Goal: Information Seeking & Learning: Check status

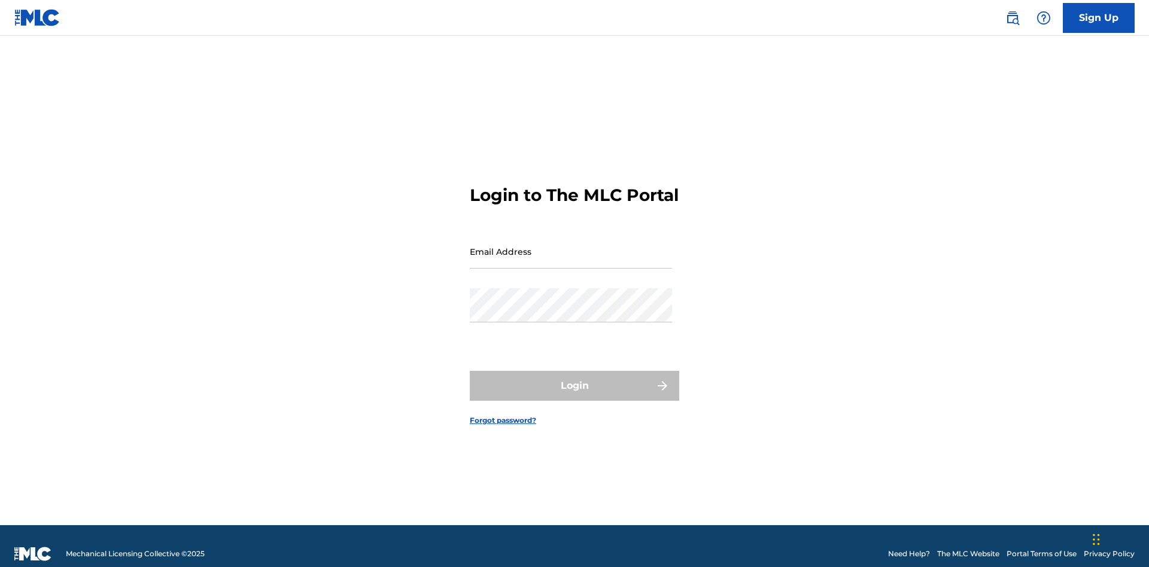
scroll to position [16, 0]
click at [571, 246] on input "Email Address" at bounding box center [571, 252] width 202 height 34
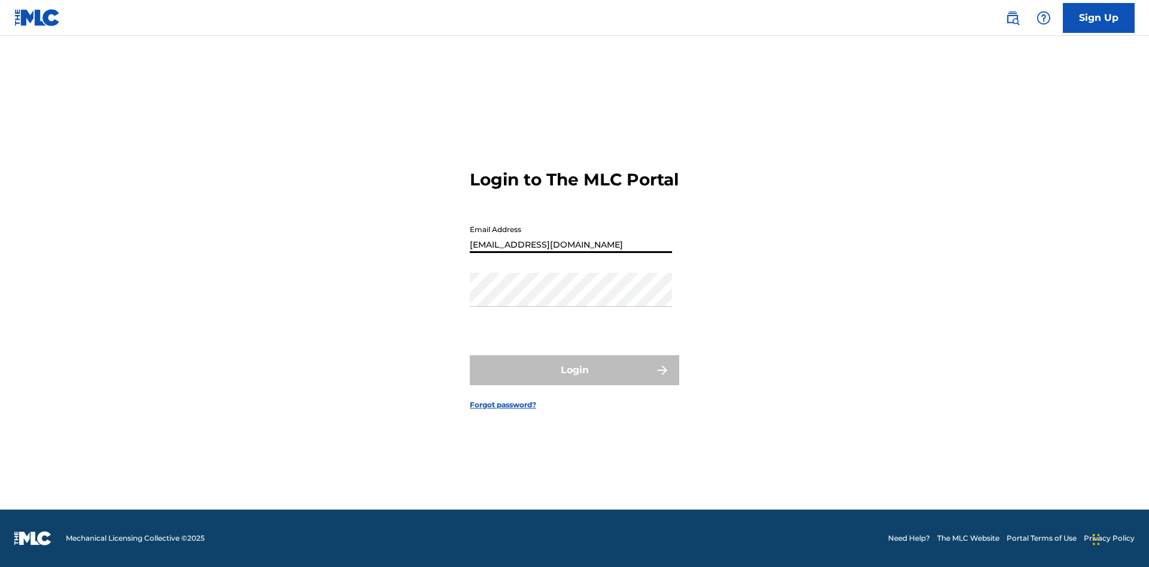
type input "[EMAIL_ADDRESS][DOMAIN_NAME]"
click at [574, 380] on button "Login" at bounding box center [574, 370] width 209 height 30
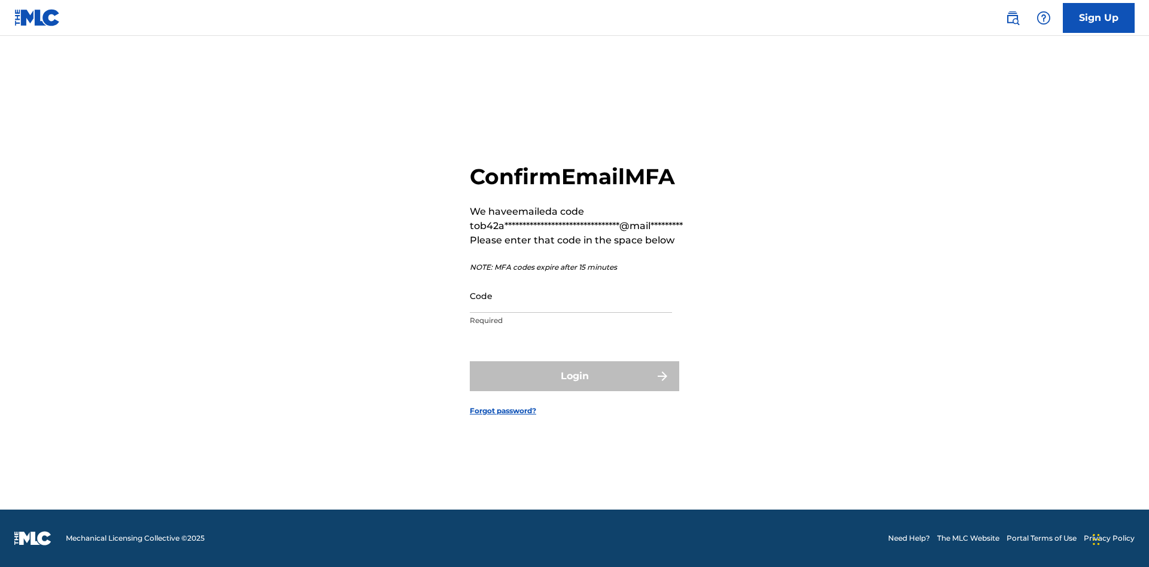
click at [571, 296] on input "Code" at bounding box center [571, 296] width 202 height 34
type input "477568"
click at [574, 376] on button "Login" at bounding box center [574, 376] width 209 height 30
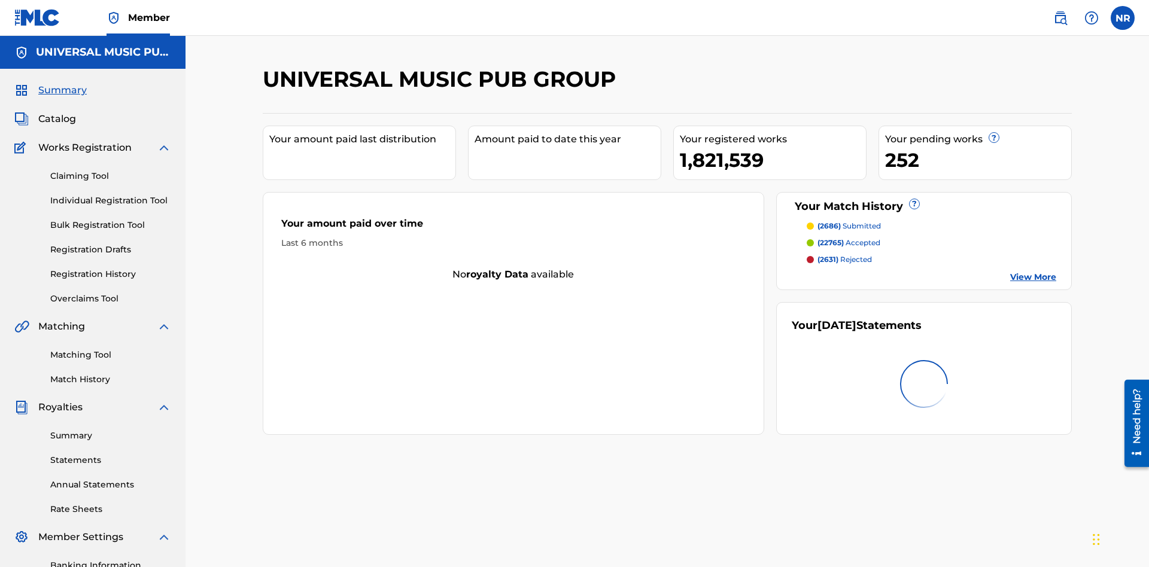
click at [111, 268] on link "Registration History" at bounding box center [110, 274] width 121 height 13
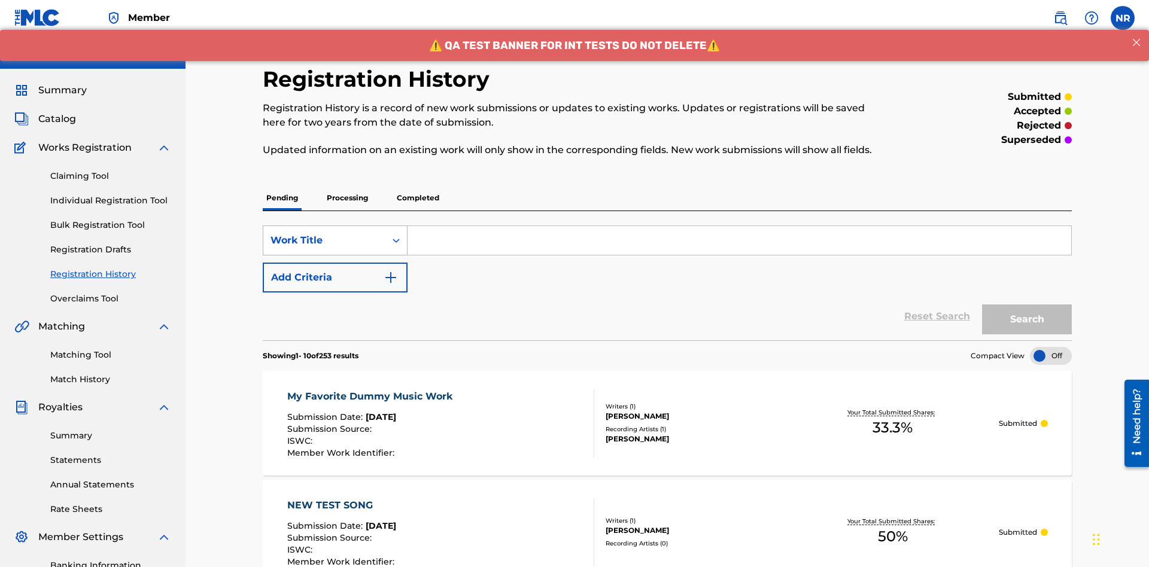
click at [324, 233] on div "Work Title" at bounding box center [324, 240] width 108 height 14
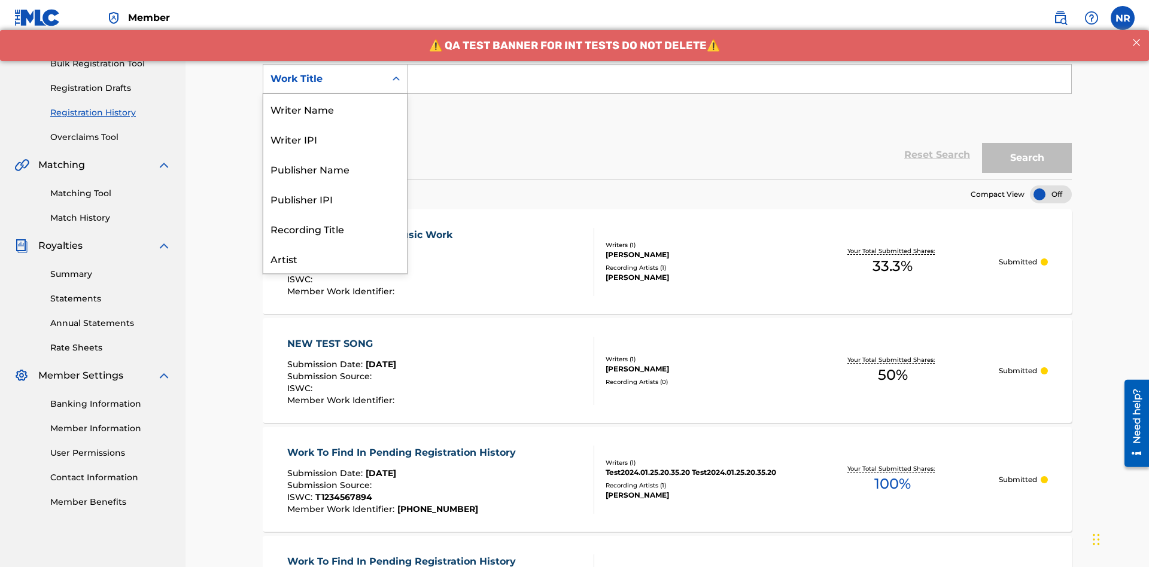
scroll to position [60, 0]
click at [335, 258] on div "Work Title" at bounding box center [335, 258] width 144 height 30
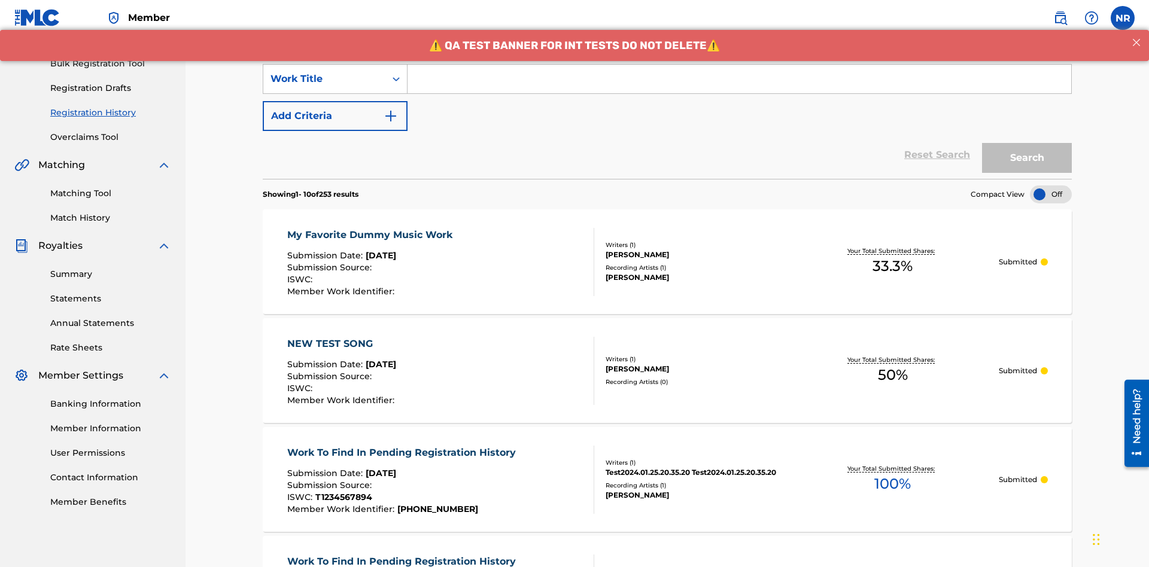
click at [335, 101] on button "Add Criteria" at bounding box center [335, 116] width 145 height 30
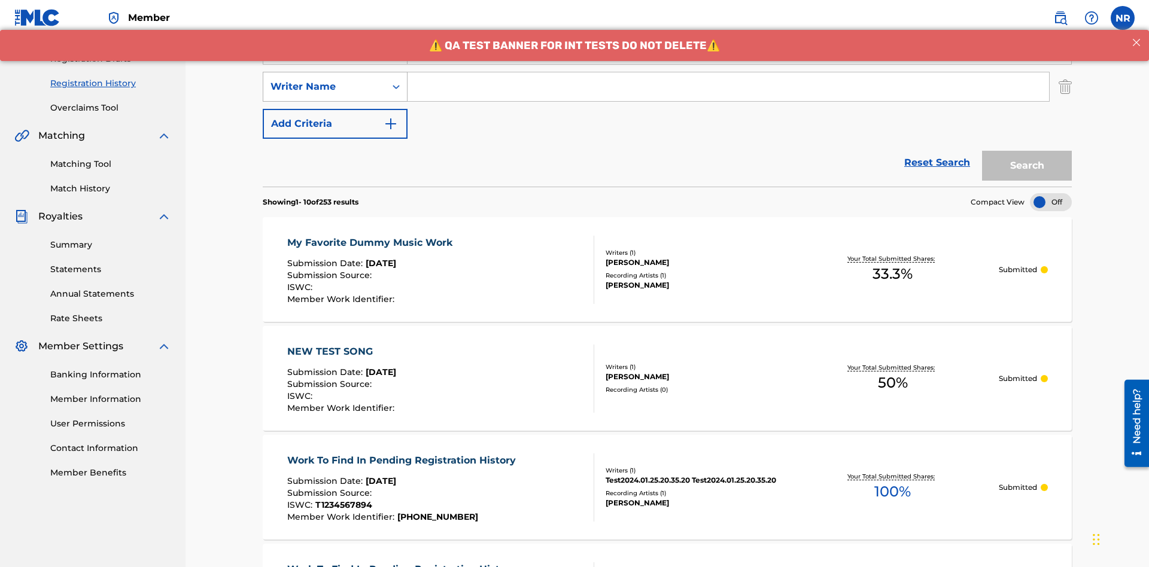
click at [324, 80] on div "Writer Name" at bounding box center [324, 87] width 108 height 14
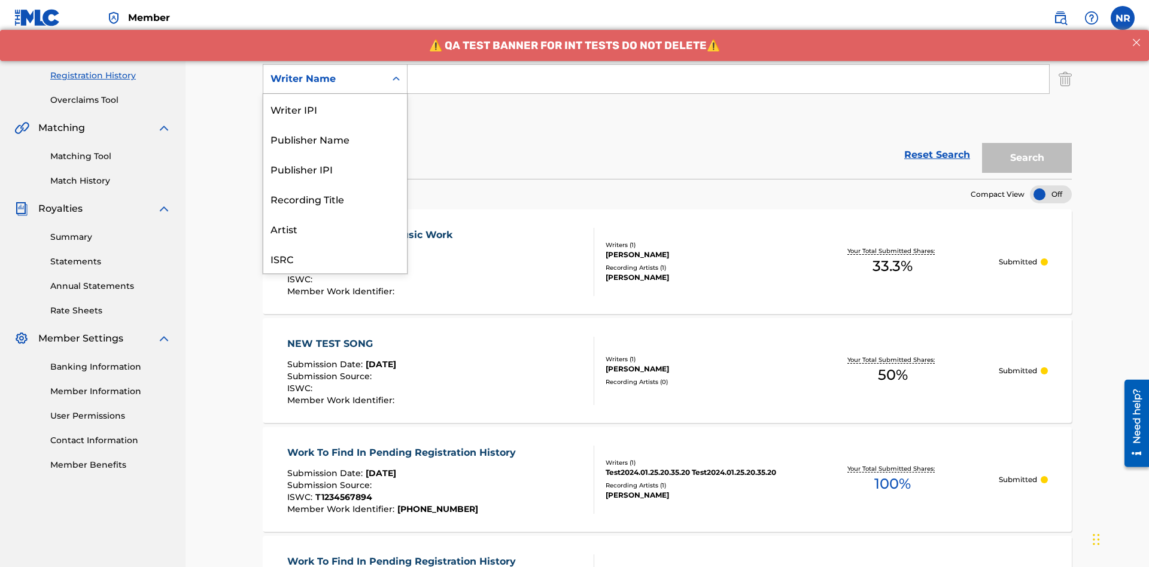
scroll to position [30, 0]
click at [335, 169] on div "Recording Title" at bounding box center [335, 169] width 144 height 30
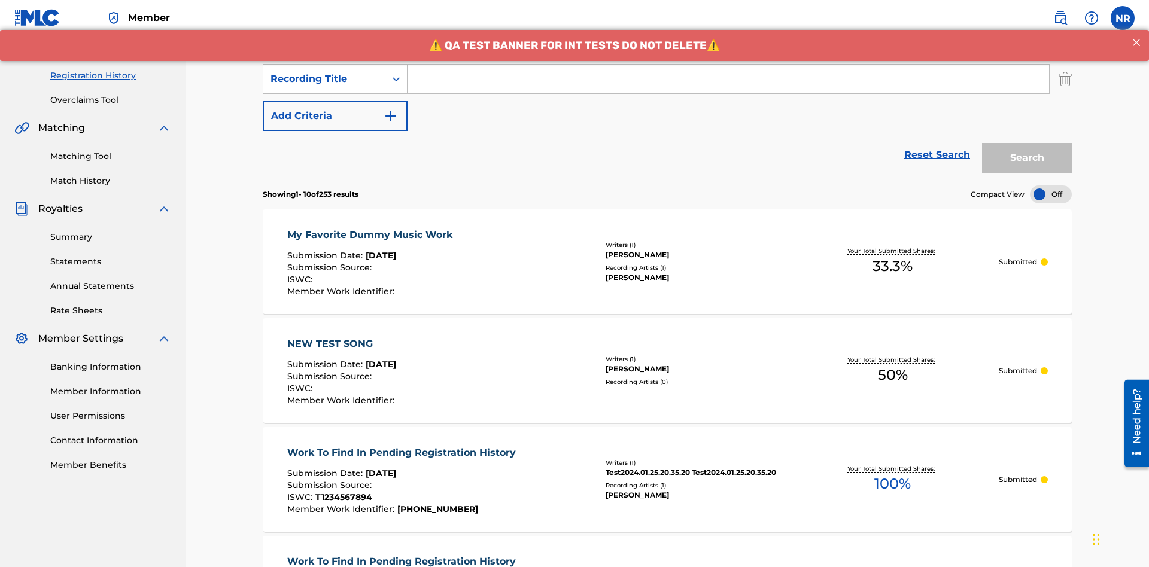
click at [335, 101] on button "Add Criteria" at bounding box center [335, 116] width 145 height 30
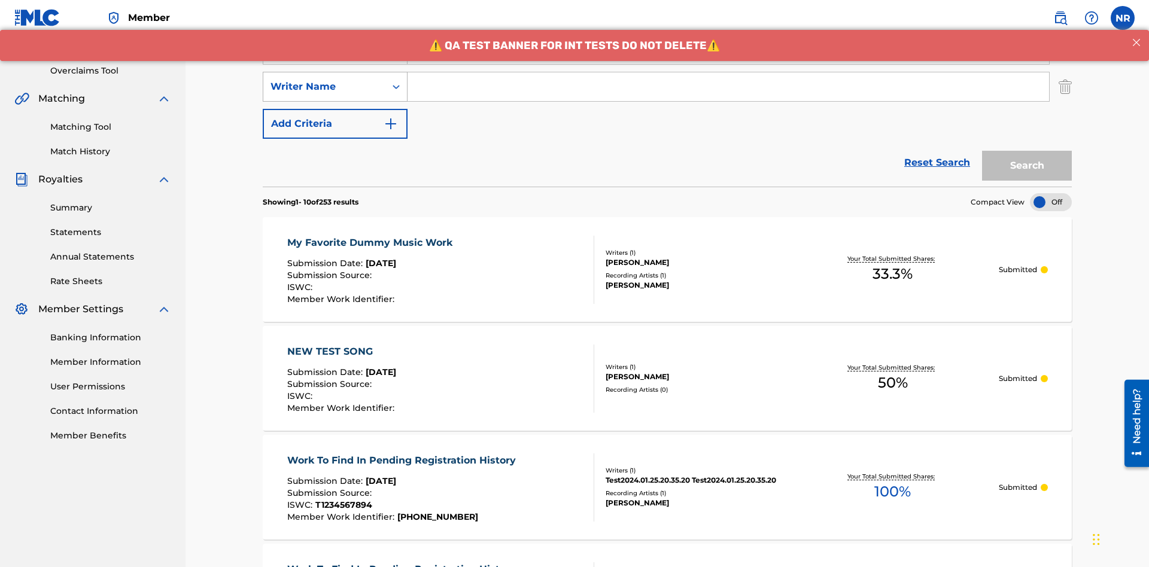
click at [324, 80] on div "Writer Name" at bounding box center [324, 87] width 108 height 14
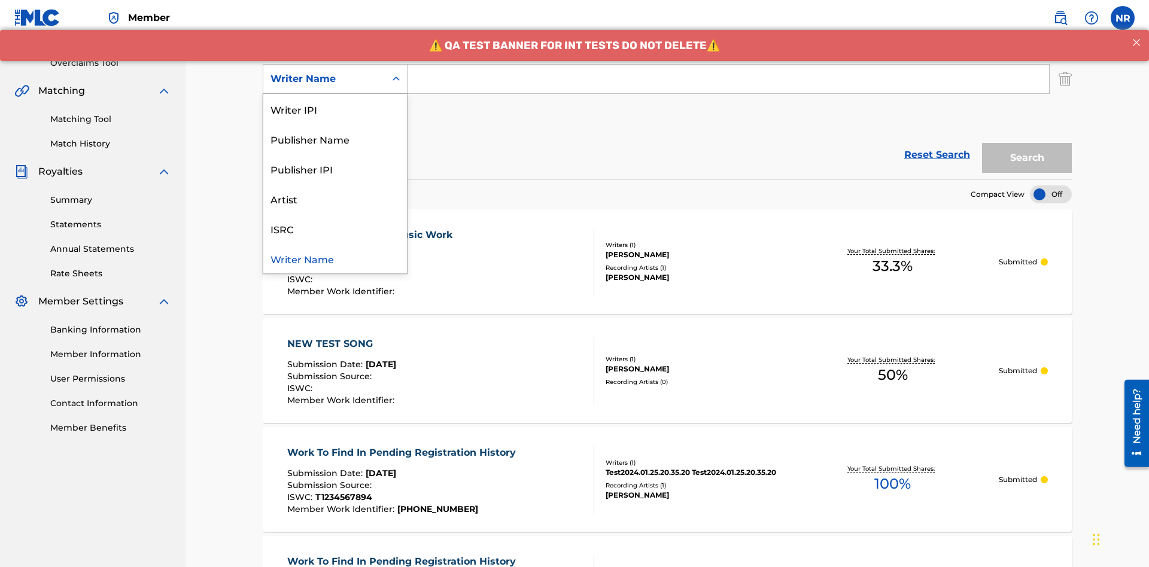
click at [335, 229] on div "ISRC" at bounding box center [335, 229] width 144 height 30
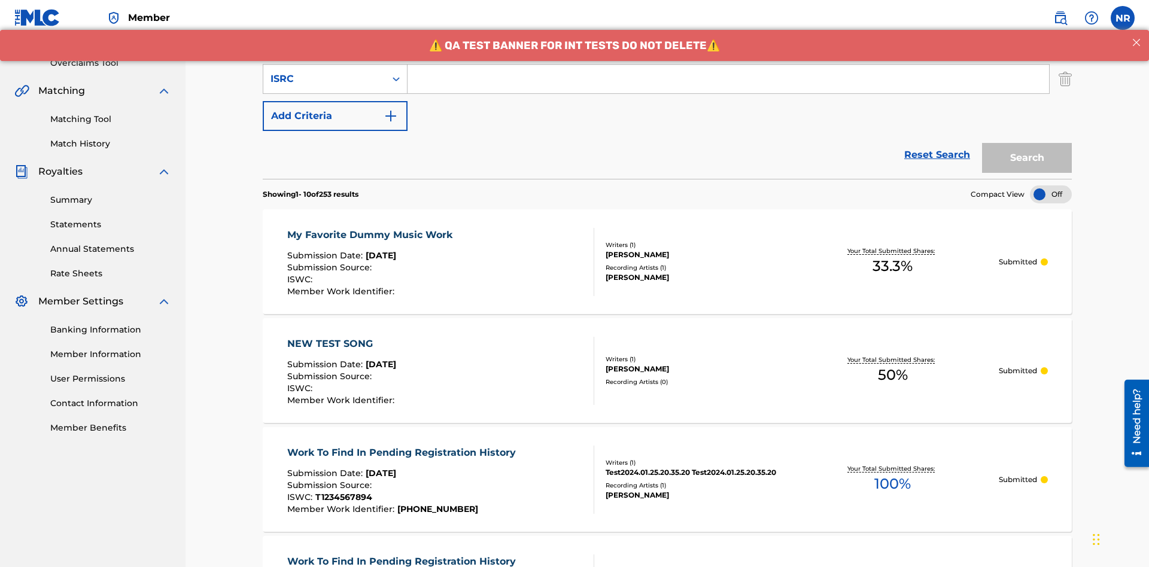
click at [335, 101] on button "Add Criteria" at bounding box center [335, 116] width 145 height 30
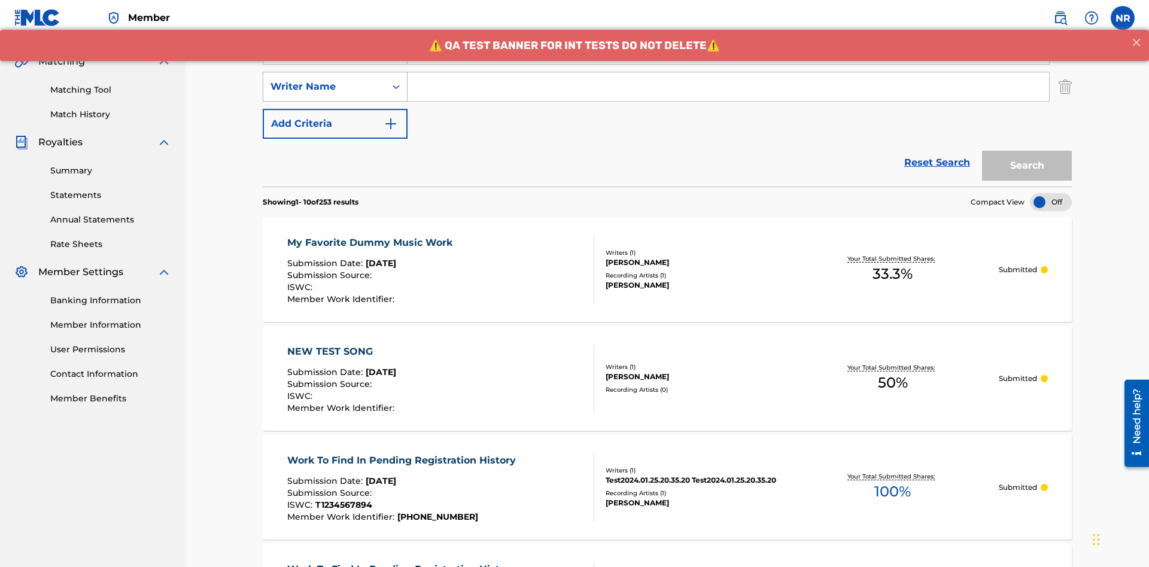
click at [324, 80] on div "Writer Name" at bounding box center [324, 87] width 108 height 14
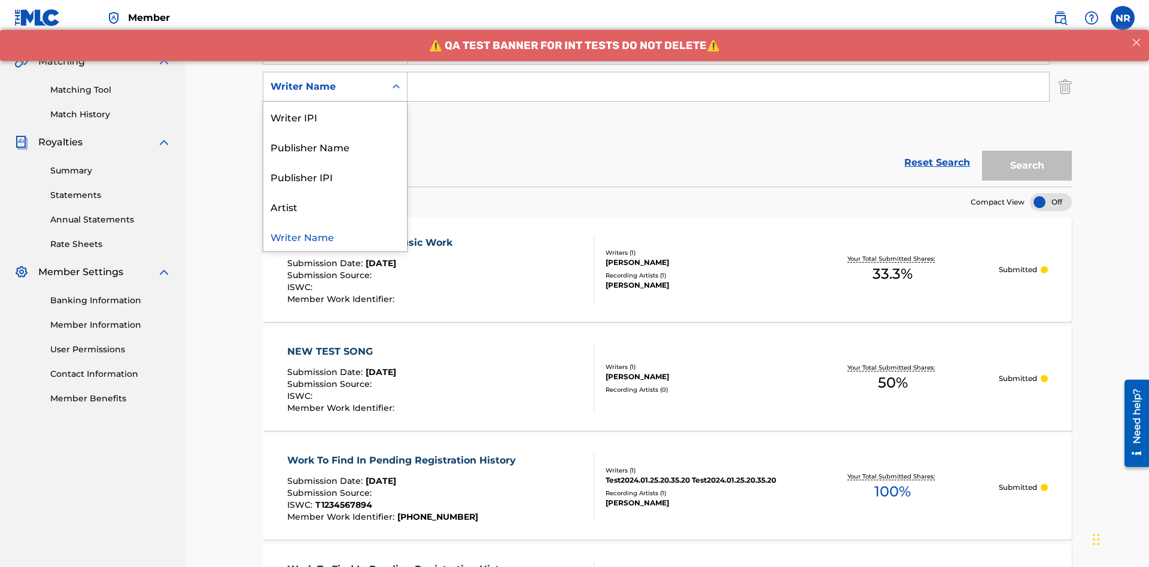
scroll to position [273, 0]
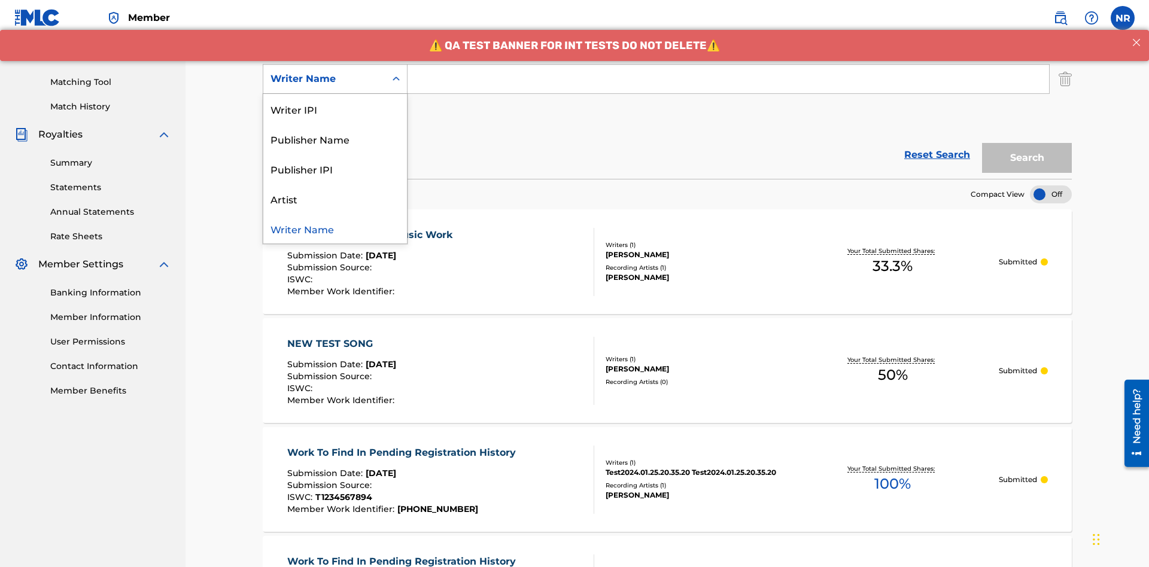
click at [335, 229] on div "Writer Name" at bounding box center [335, 229] width 144 height 30
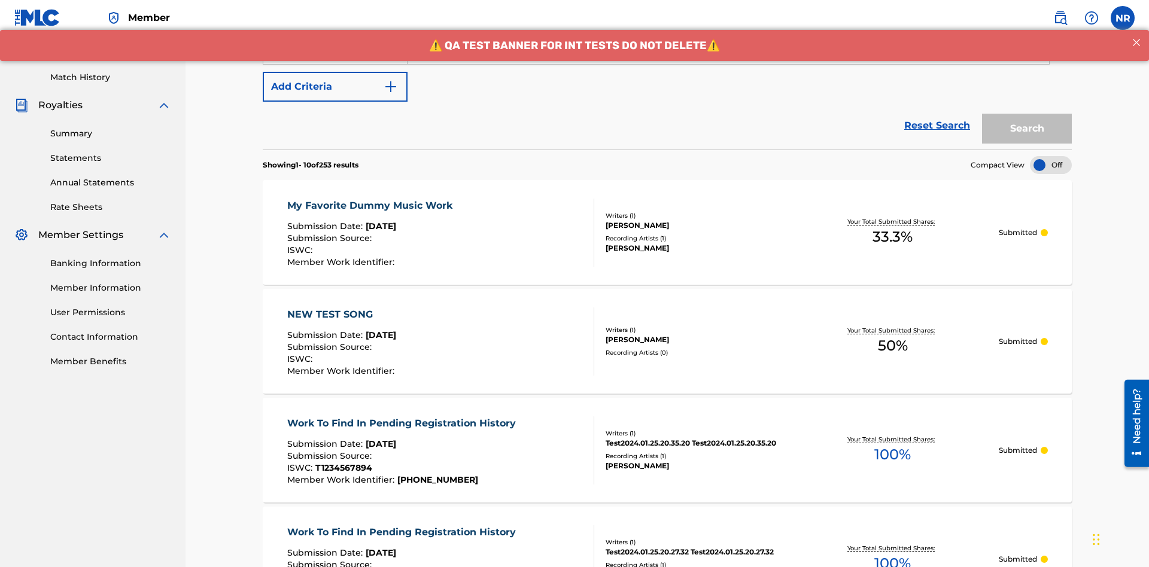
click at [335, 87] on button "Add Criteria" at bounding box center [335, 87] width 145 height 30
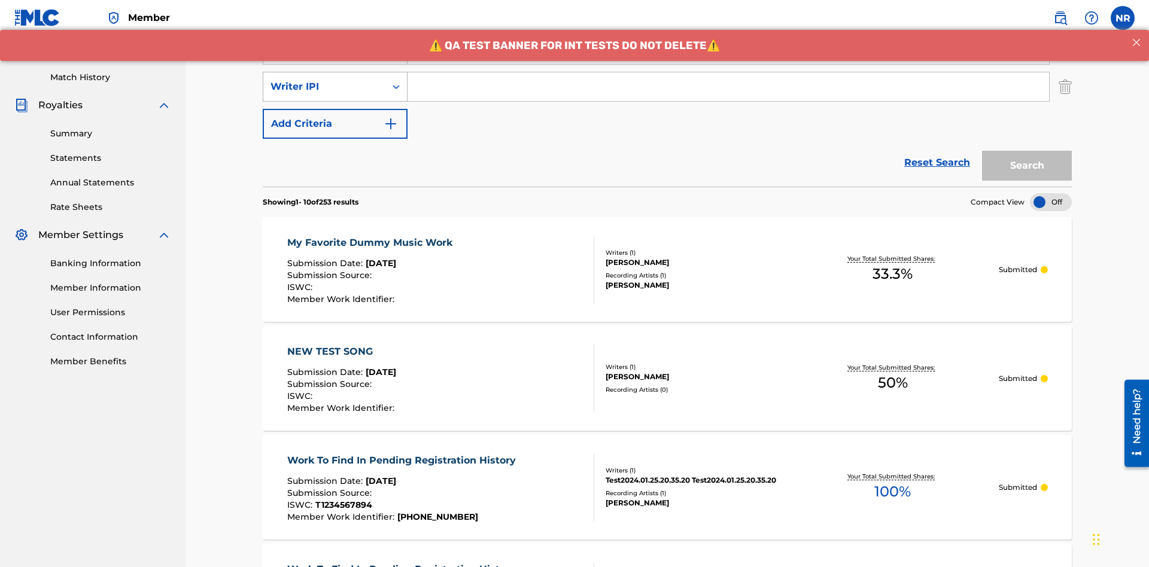
click at [324, 80] on div "Writer IPI" at bounding box center [324, 87] width 108 height 14
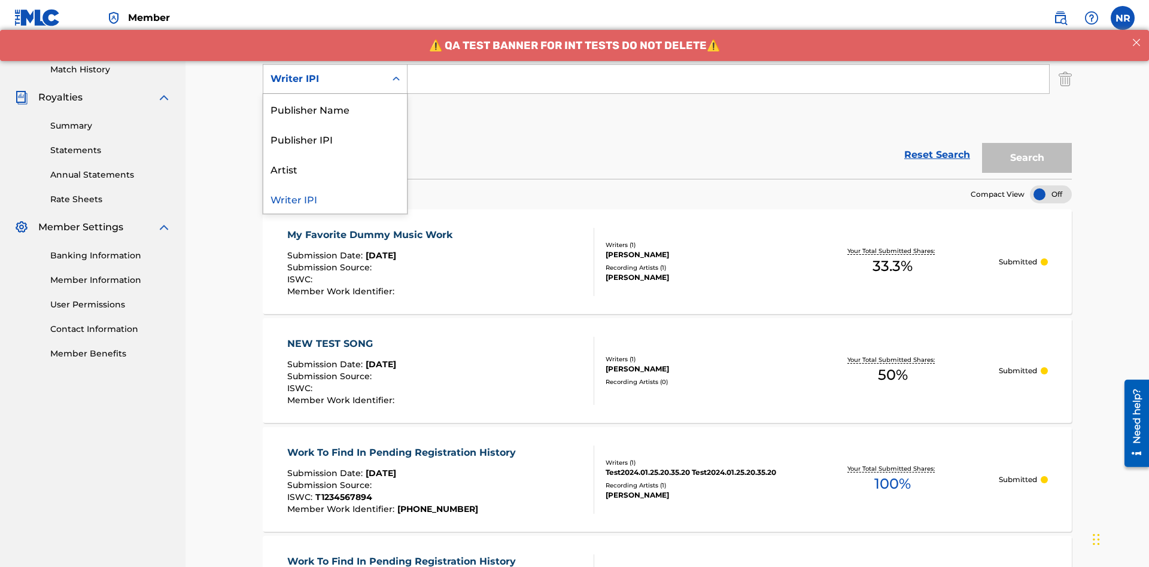
click at [335, 109] on div "Publisher Name" at bounding box center [335, 109] width 144 height 30
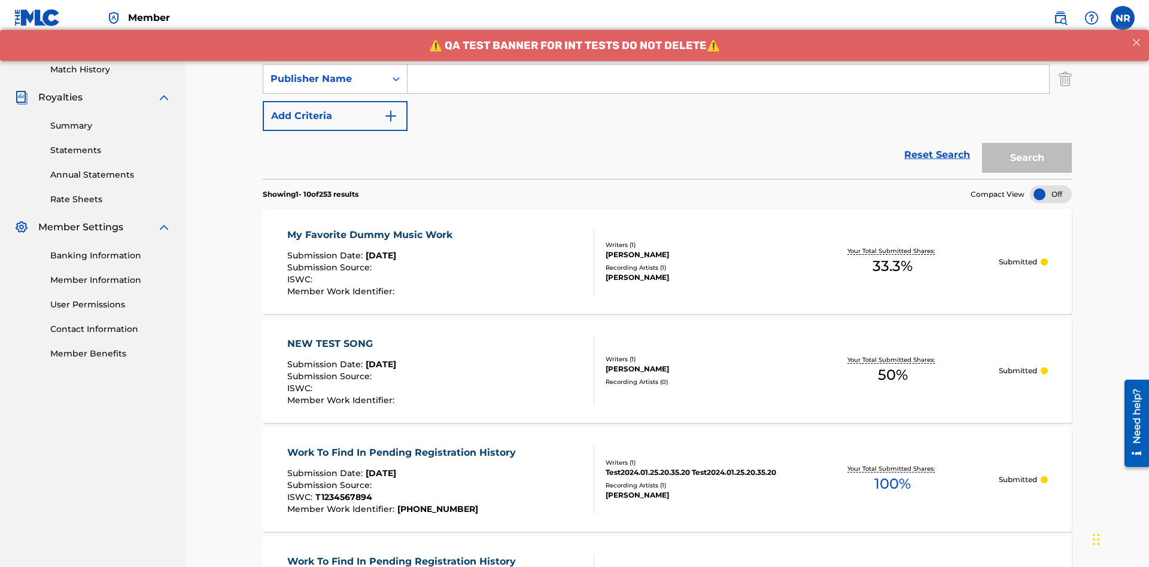
click at [335, 101] on button "Add Criteria" at bounding box center [335, 116] width 145 height 30
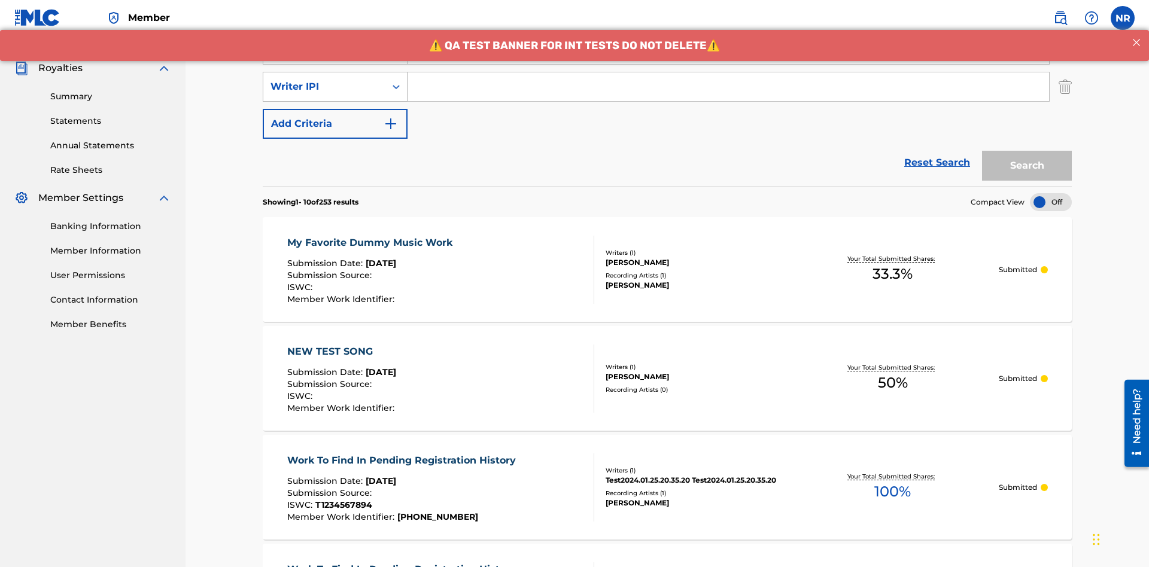
click at [324, 80] on div "Writer IPI" at bounding box center [324, 87] width 108 height 14
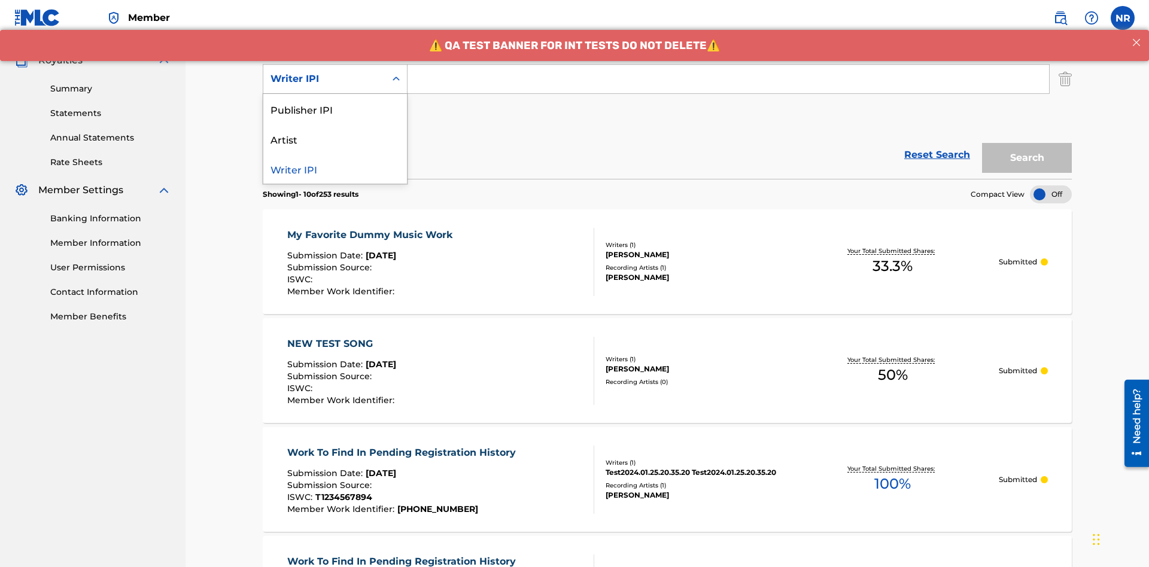
click at [335, 109] on div "Publisher IPI" at bounding box center [335, 109] width 144 height 30
click at [335, 101] on button "Add Criteria" at bounding box center [335, 116] width 145 height 30
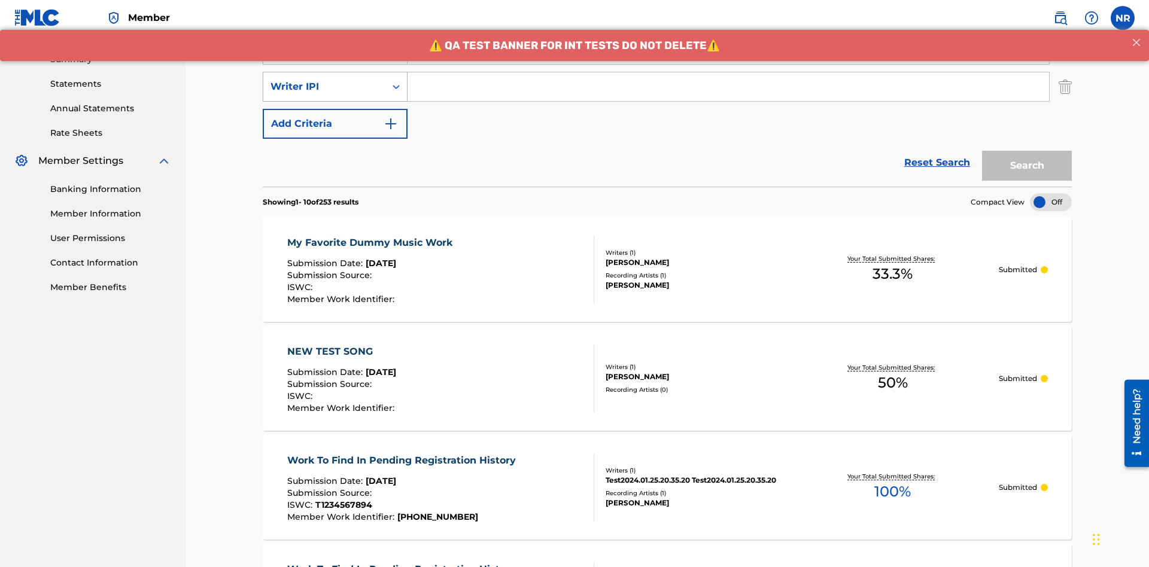
click at [324, 80] on div "Writer IPI" at bounding box center [324, 87] width 108 height 14
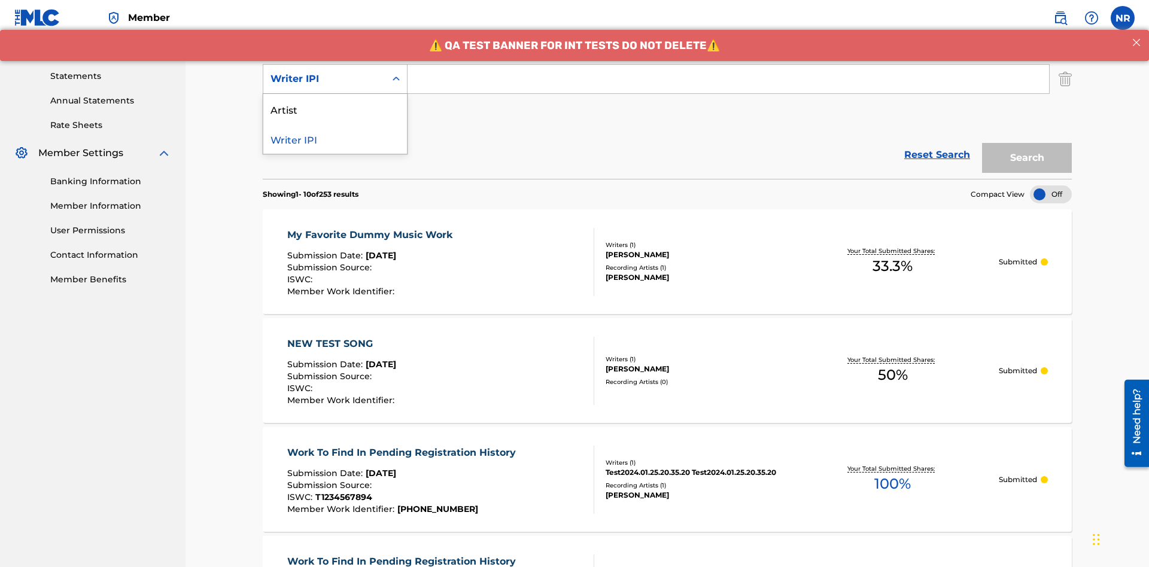
click at [335, 109] on div "Artist" at bounding box center [335, 109] width 144 height 30
click at [335, 101] on button "Add Criteria" at bounding box center [335, 116] width 145 height 30
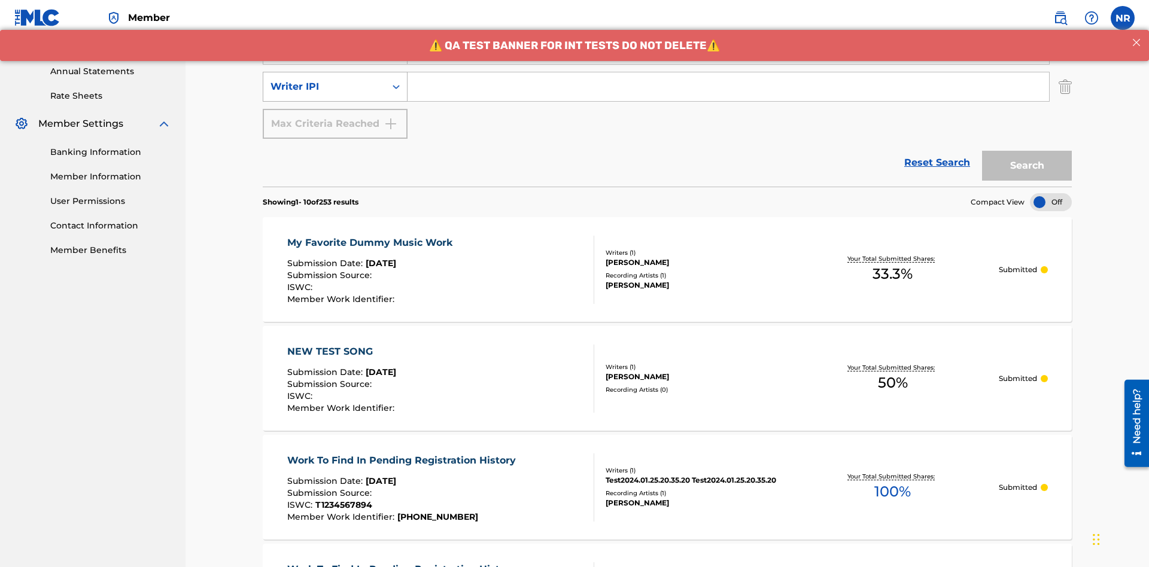
click at [324, 80] on div "Writer IPI" at bounding box center [324, 87] width 108 height 14
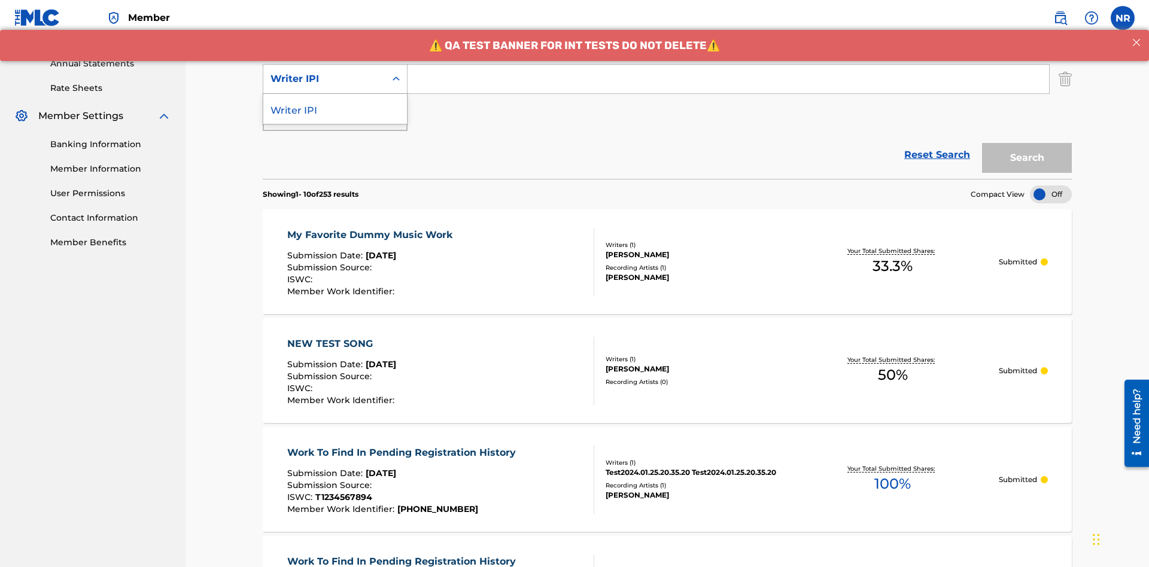
click at [335, 109] on div "Writer IPI" at bounding box center [335, 109] width 144 height 30
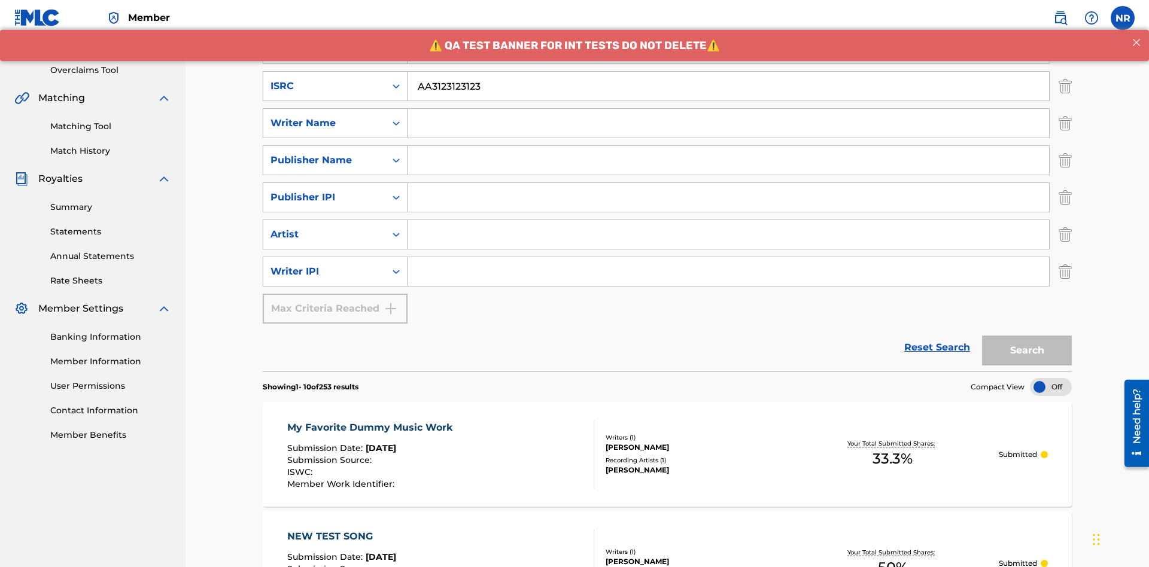
type input "AA3123123123"
click at [739, 26] on input "Search Form" at bounding box center [738, 12] width 663 height 29
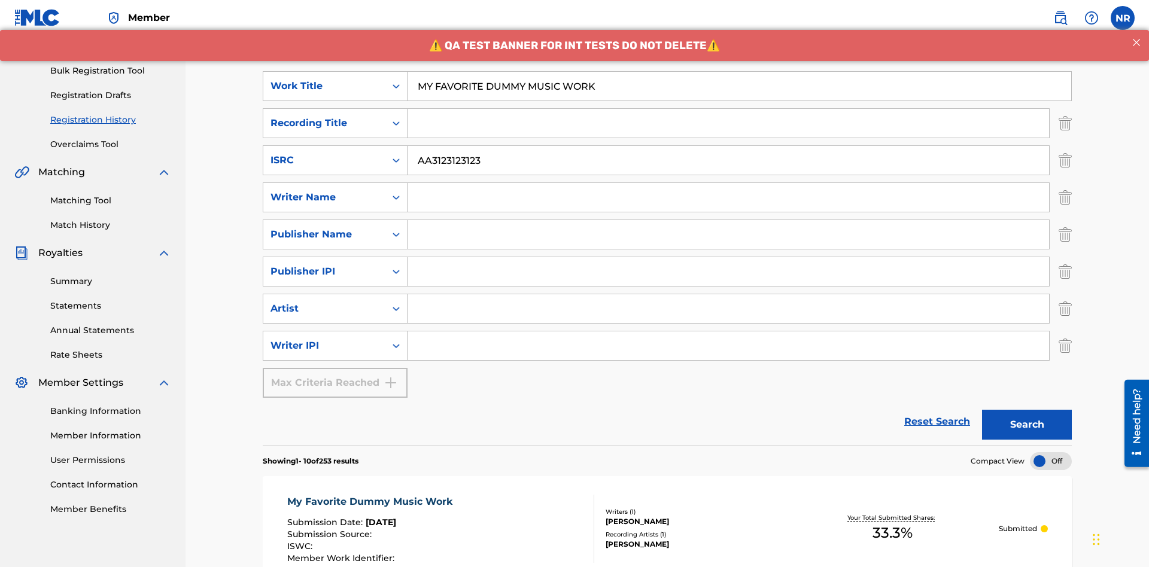
type input "MY FAVORITE DUMMY MUSIC WORK"
click at [728, 183] on input "Search Form" at bounding box center [727, 197] width 641 height 29
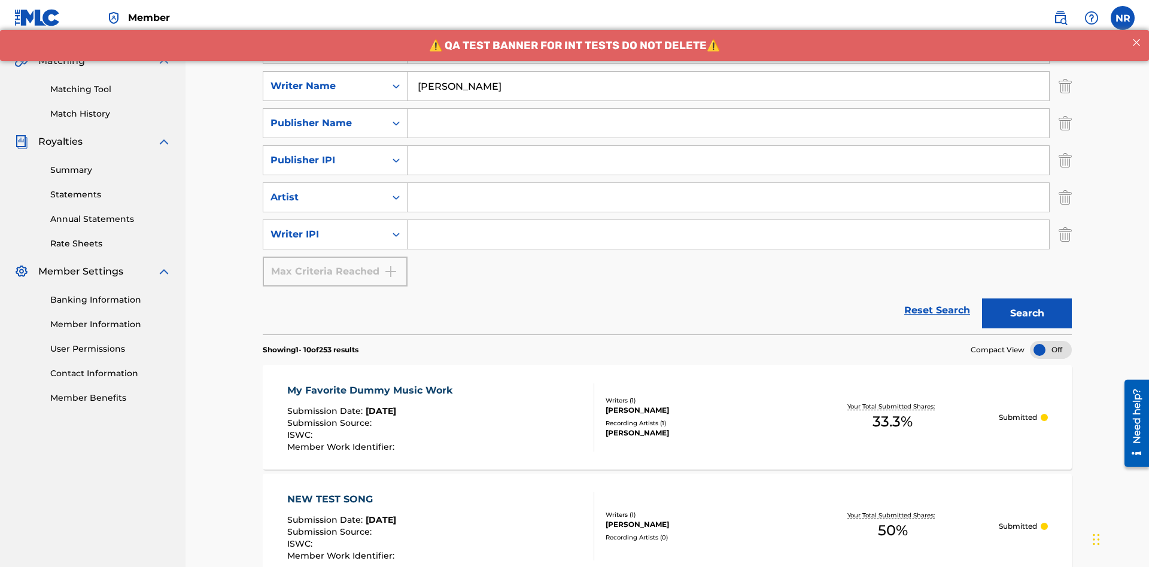
type input "[PERSON_NAME]"
click at [728, 220] on input "Search Form" at bounding box center [727, 234] width 641 height 29
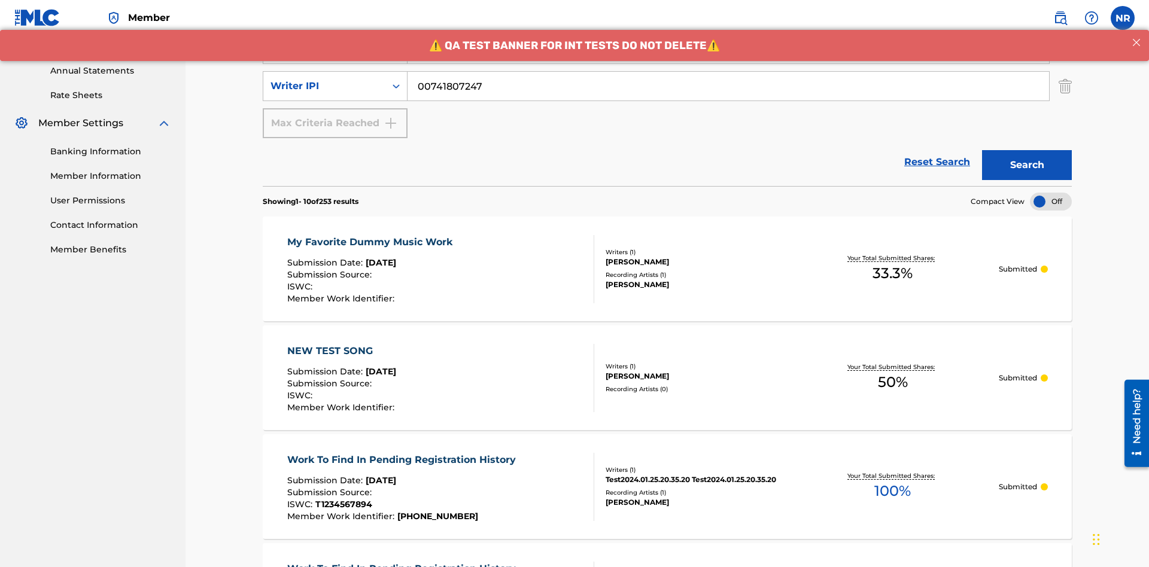
type input "00741807247"
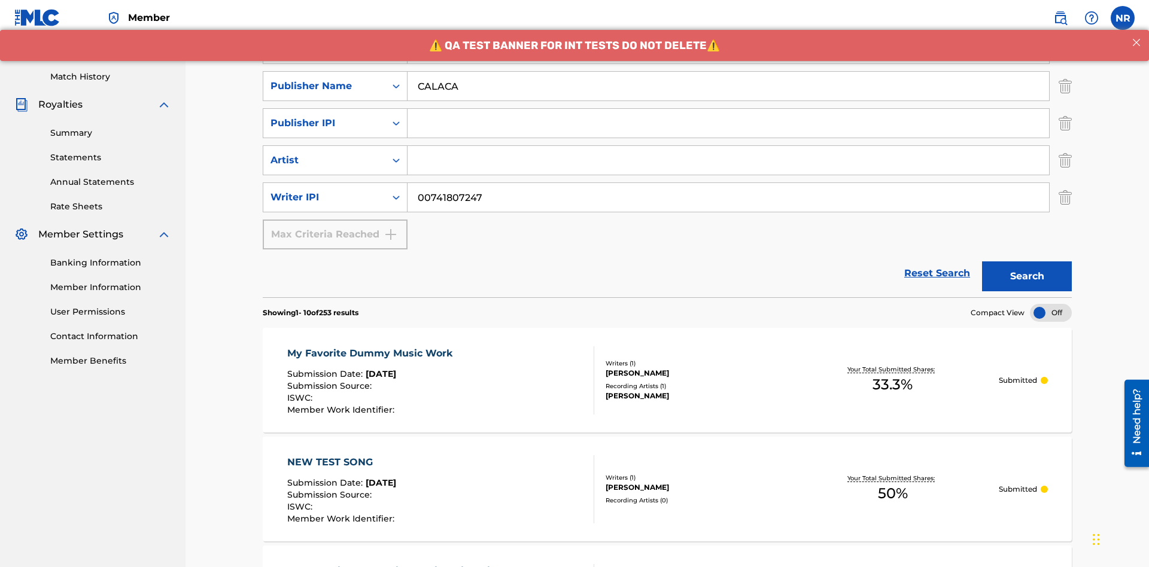
type input "CALACA"
click at [728, 109] on input "Search Form" at bounding box center [727, 123] width 641 height 29
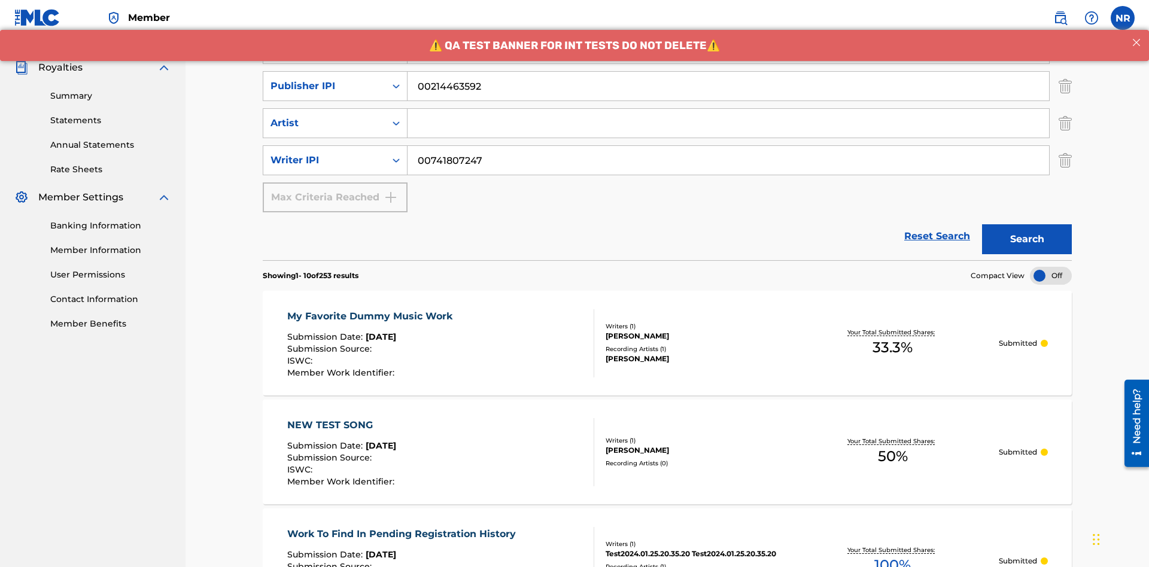
type input "00214463592"
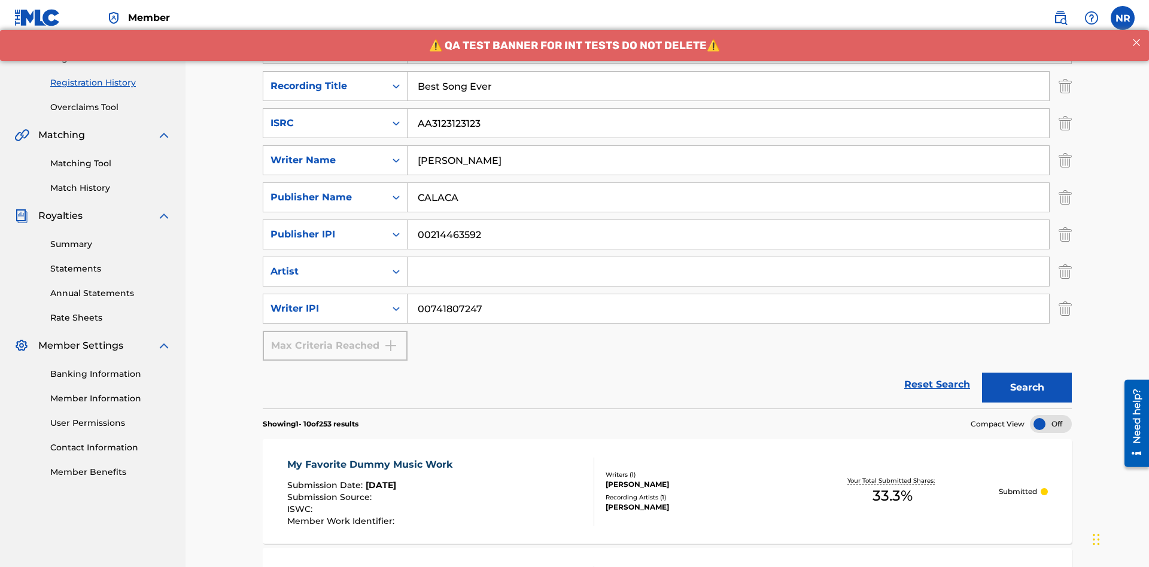
type input "Best Song Ever"
click at [728, 257] on input "Search Form" at bounding box center [727, 271] width 641 height 29
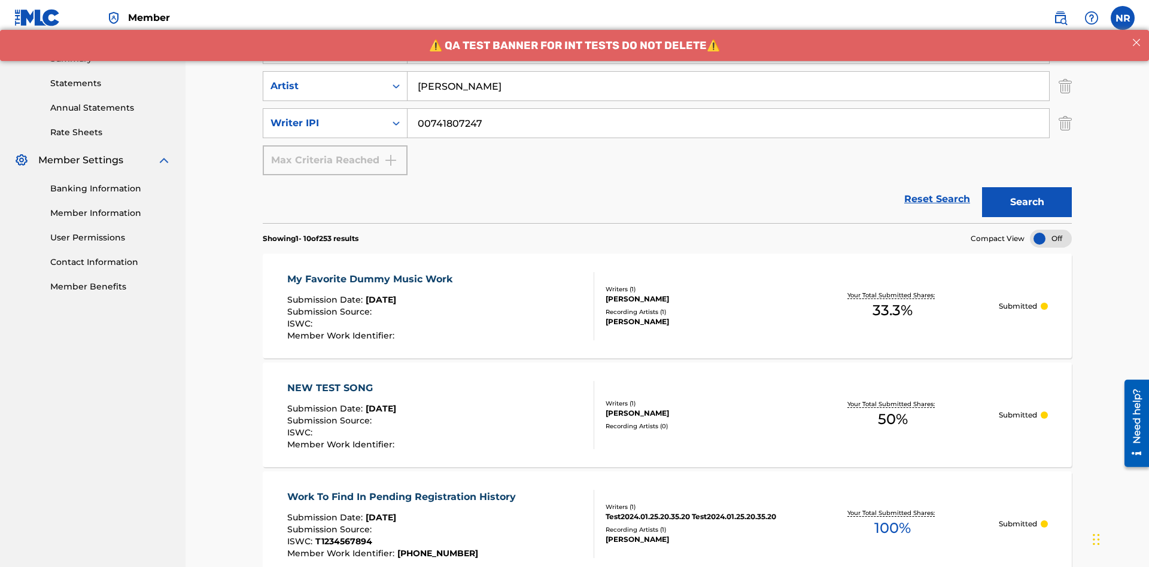
type input "[PERSON_NAME]"
click at [1027, 187] on button "Search" at bounding box center [1027, 202] width 90 height 30
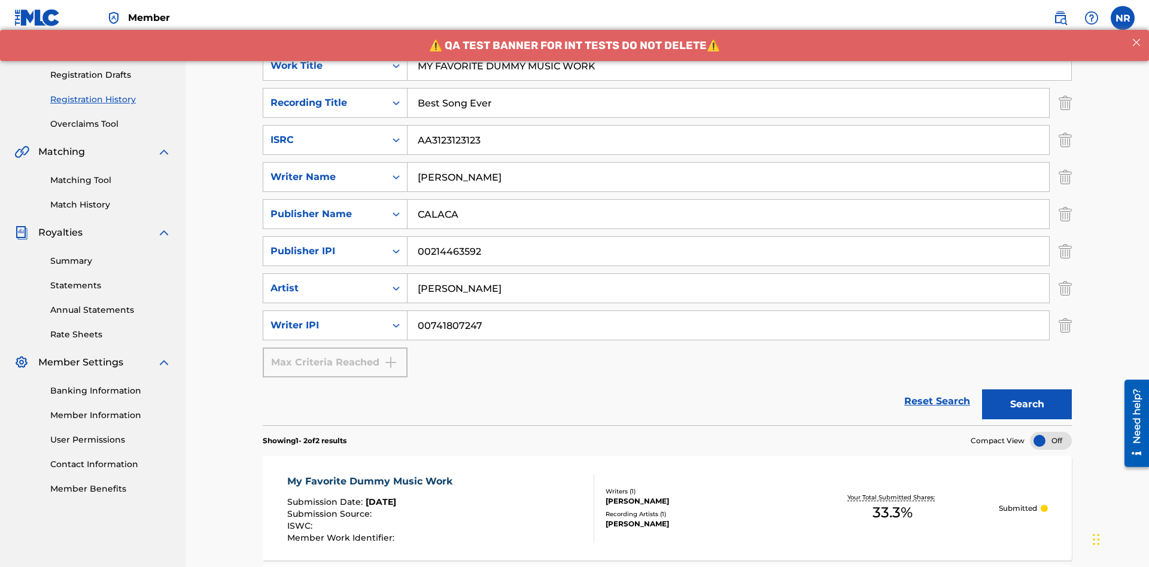
scroll to position [0, 0]
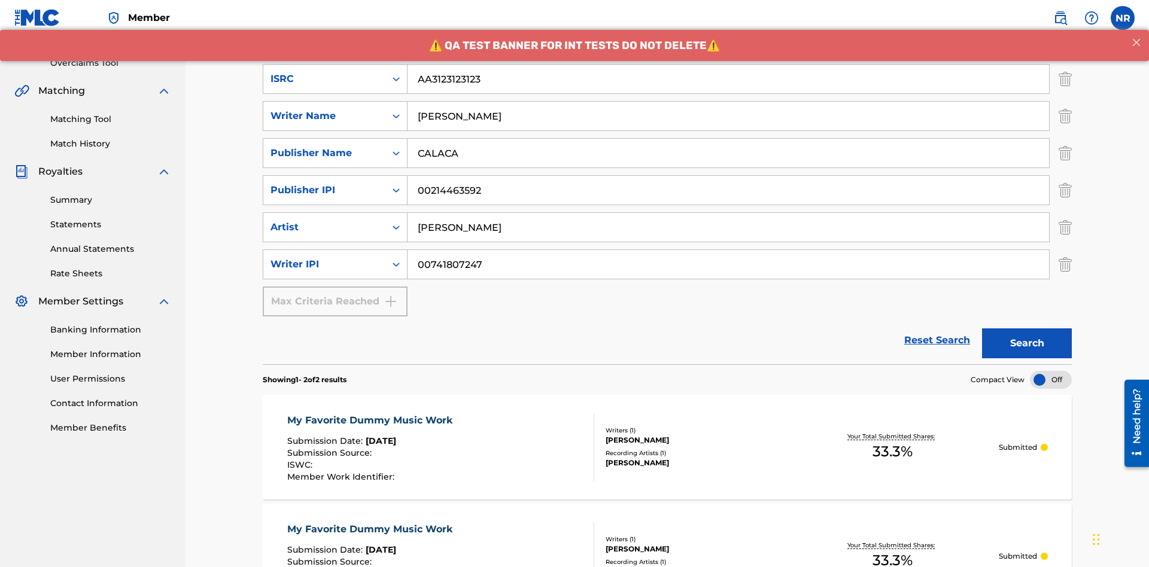
click at [371, 413] on div "My Favorite Dummy Music Work" at bounding box center [372, 420] width 171 height 14
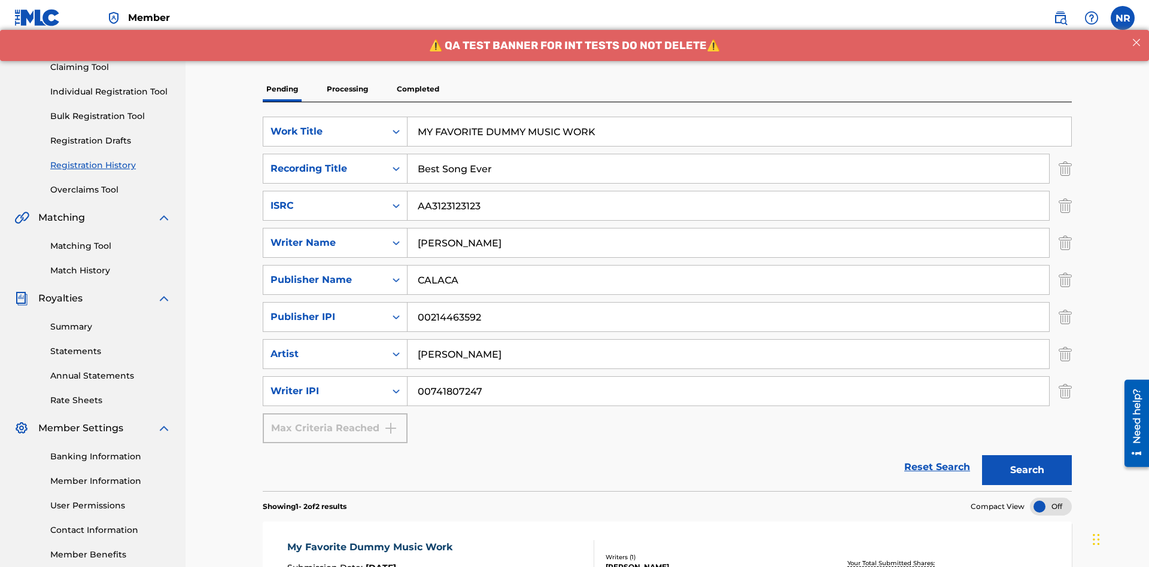
click at [347, 84] on p "Processing" at bounding box center [347, 89] width 48 height 25
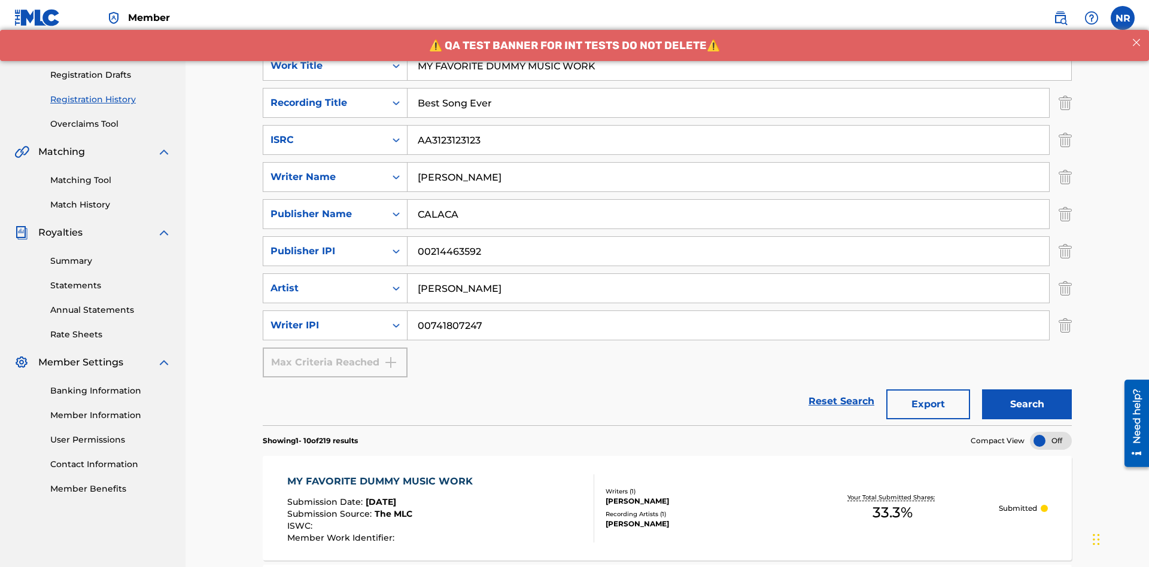
scroll to position [535, 0]
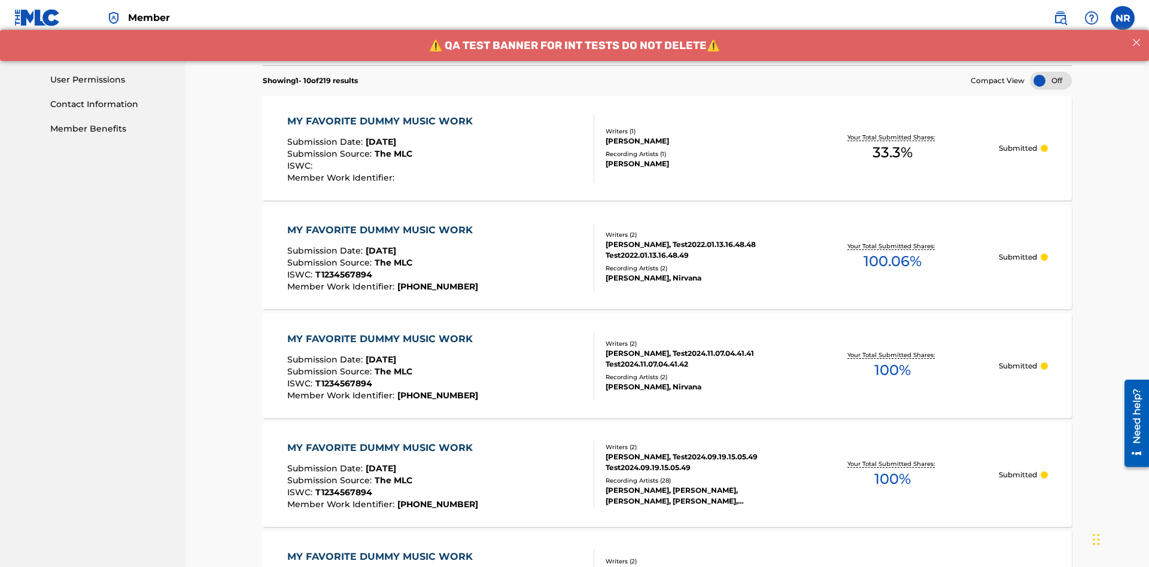
click at [381, 114] on div "MY FAVORITE DUMMY MUSIC WORK" at bounding box center [382, 121] width 191 height 14
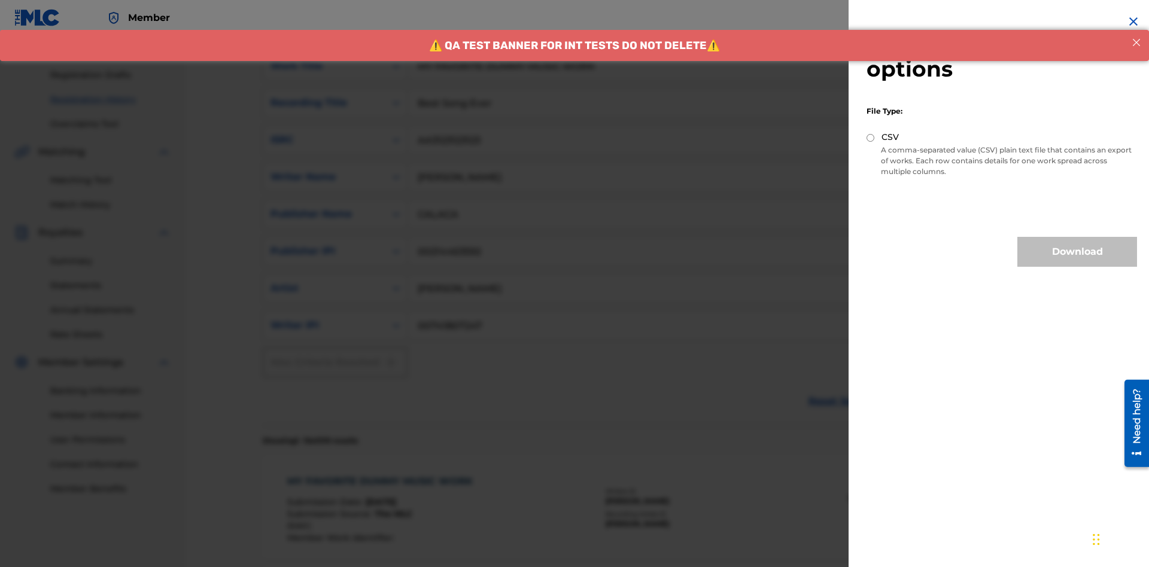
scroll to position [492, 0]
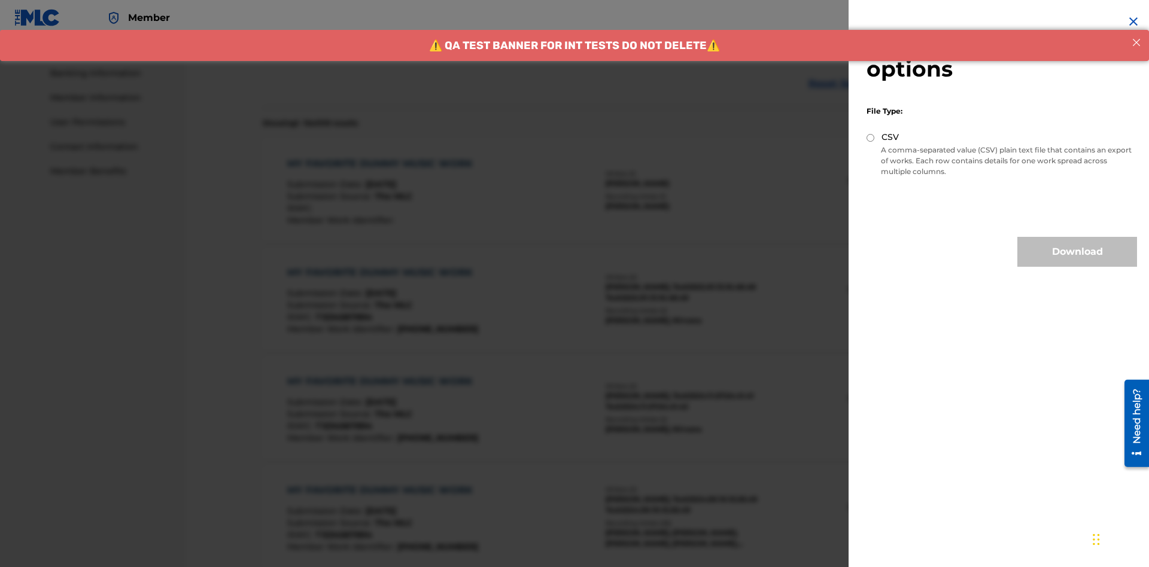
click at [870, 138] on input "CSV" at bounding box center [870, 138] width 8 height 8
radio input "true"
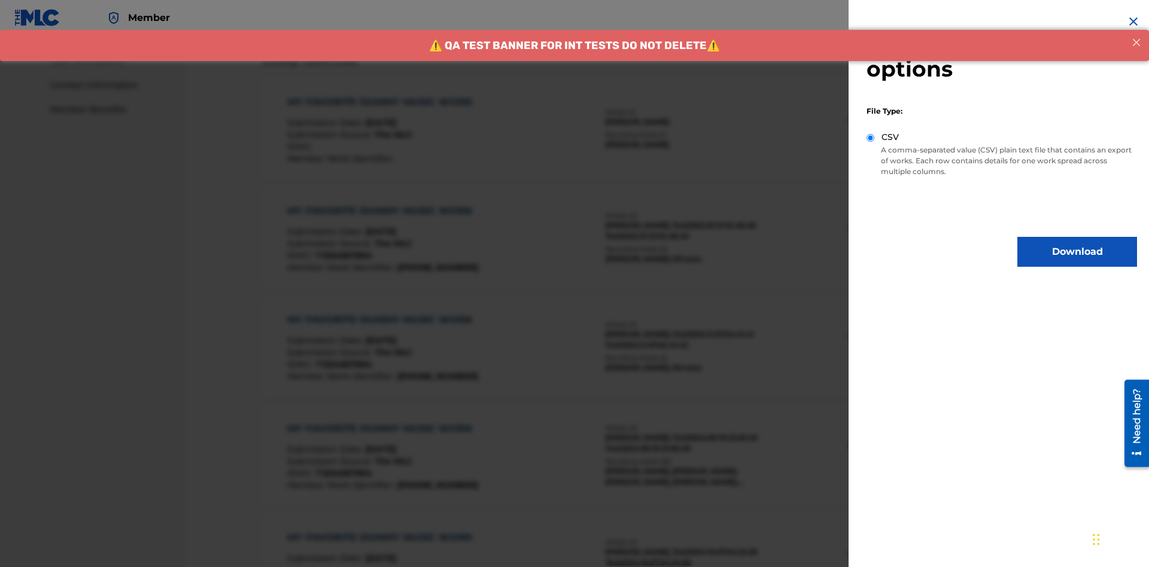
click at [1077, 252] on button "Download" at bounding box center [1077, 252] width 120 height 30
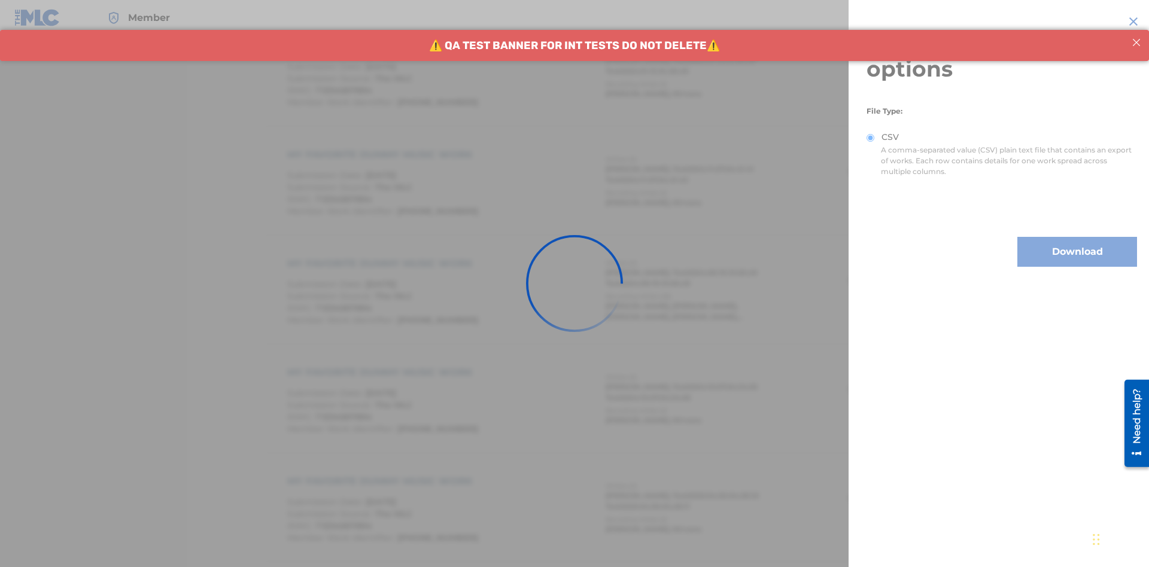
scroll to position [842, 0]
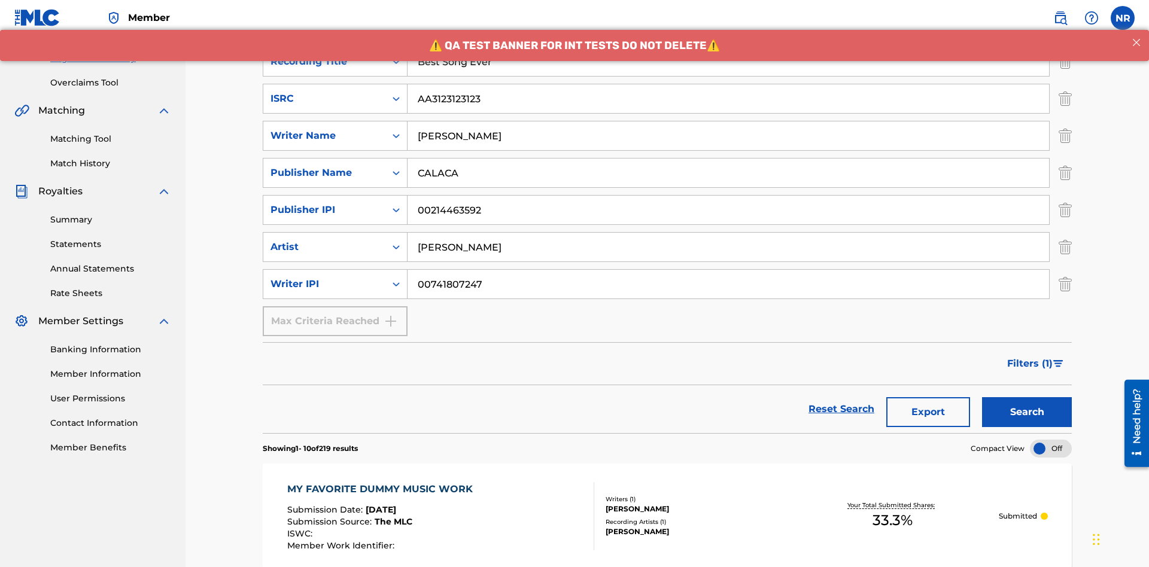
scroll to position [626, 0]
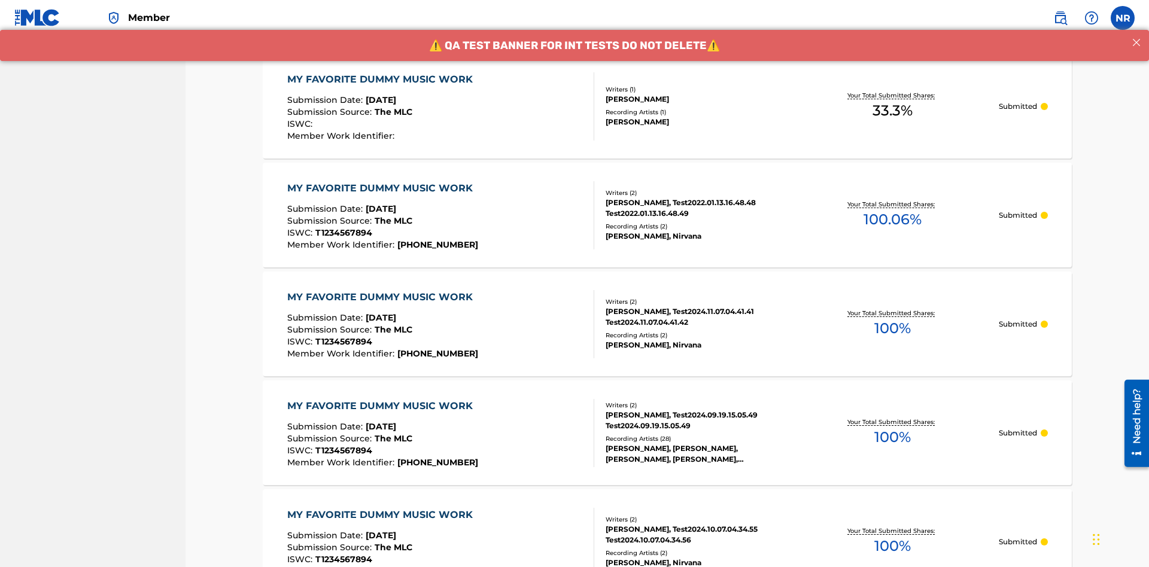
click at [381, 79] on div "MY FAVORITE DUMMY MUSIC WORK" at bounding box center [382, 79] width 191 height 14
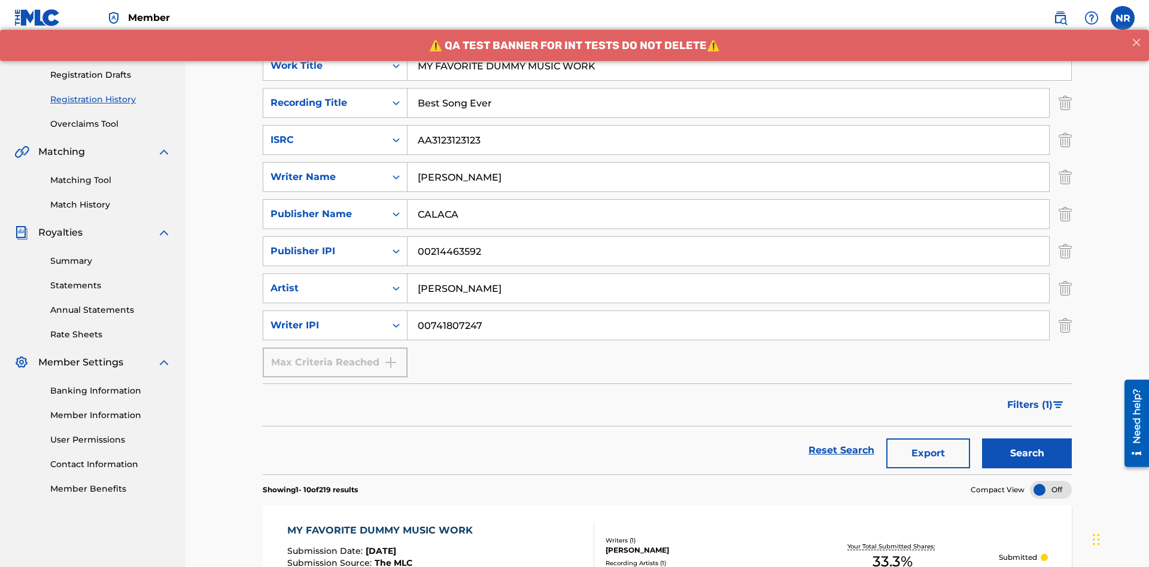
click at [928, 439] on button "Export" at bounding box center [928, 454] width 84 height 30
